Goal: Transaction & Acquisition: Purchase product/service

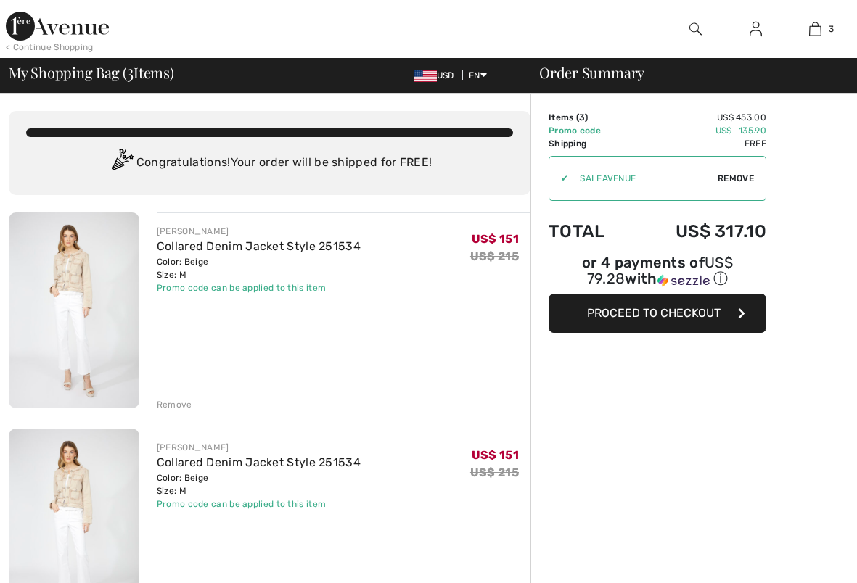
click at [746, 172] on span "Remove" at bounding box center [735, 178] width 36 height 13
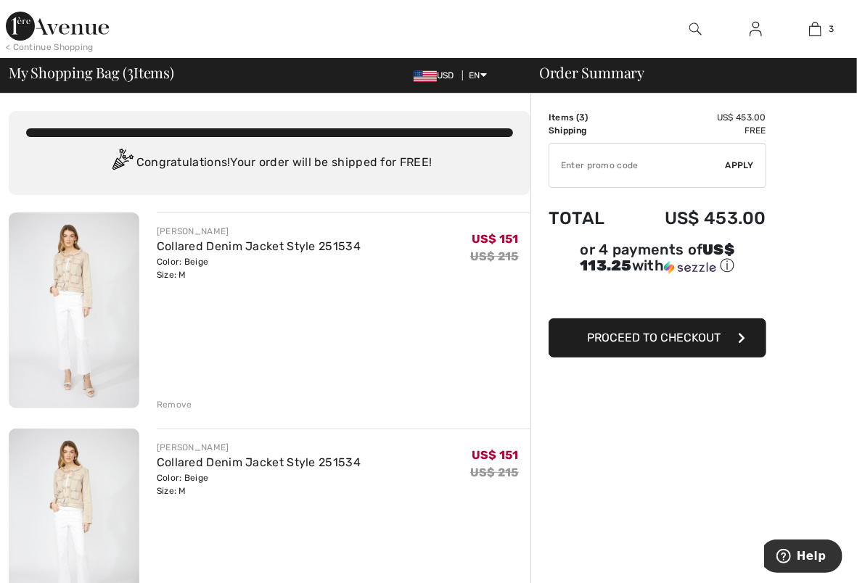
click at [662, 157] on input "TEXT" at bounding box center [637, 166] width 176 height 44
paste input "EXTRA20"
type input "EXTRA20"
click at [736, 170] on div "✔ Apply Remove" at bounding box center [657, 165] width 218 height 45
click at [727, 170] on div at bounding box center [727, 170] width 0 height 0
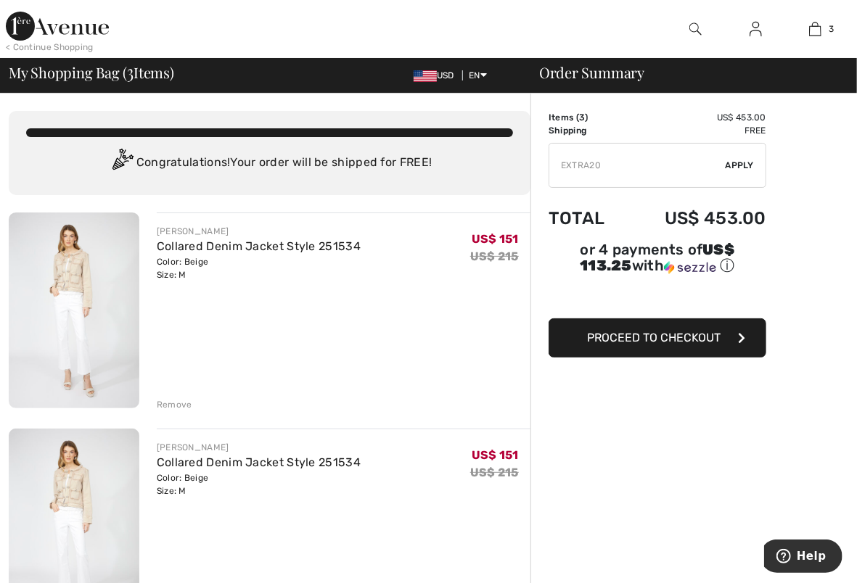
click at [656, 157] on input "TEXT" at bounding box center [637, 166] width 176 height 44
click at [732, 170] on span "Apply" at bounding box center [739, 165] width 29 height 13
